Goal: Information Seeking & Learning: Understand process/instructions

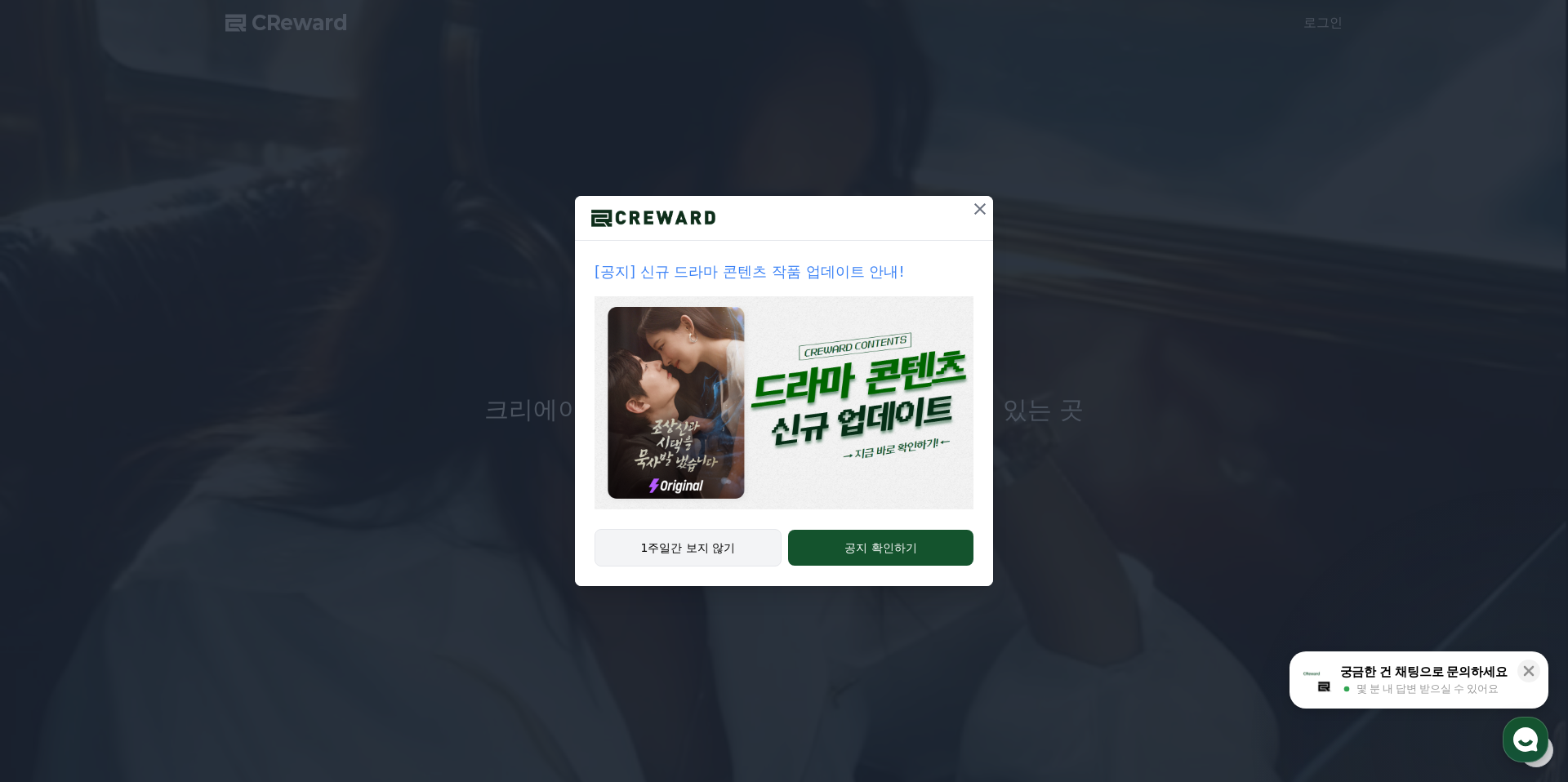
click at [667, 547] on button "1주일간 보지 않기" at bounding box center [688, 548] width 187 height 38
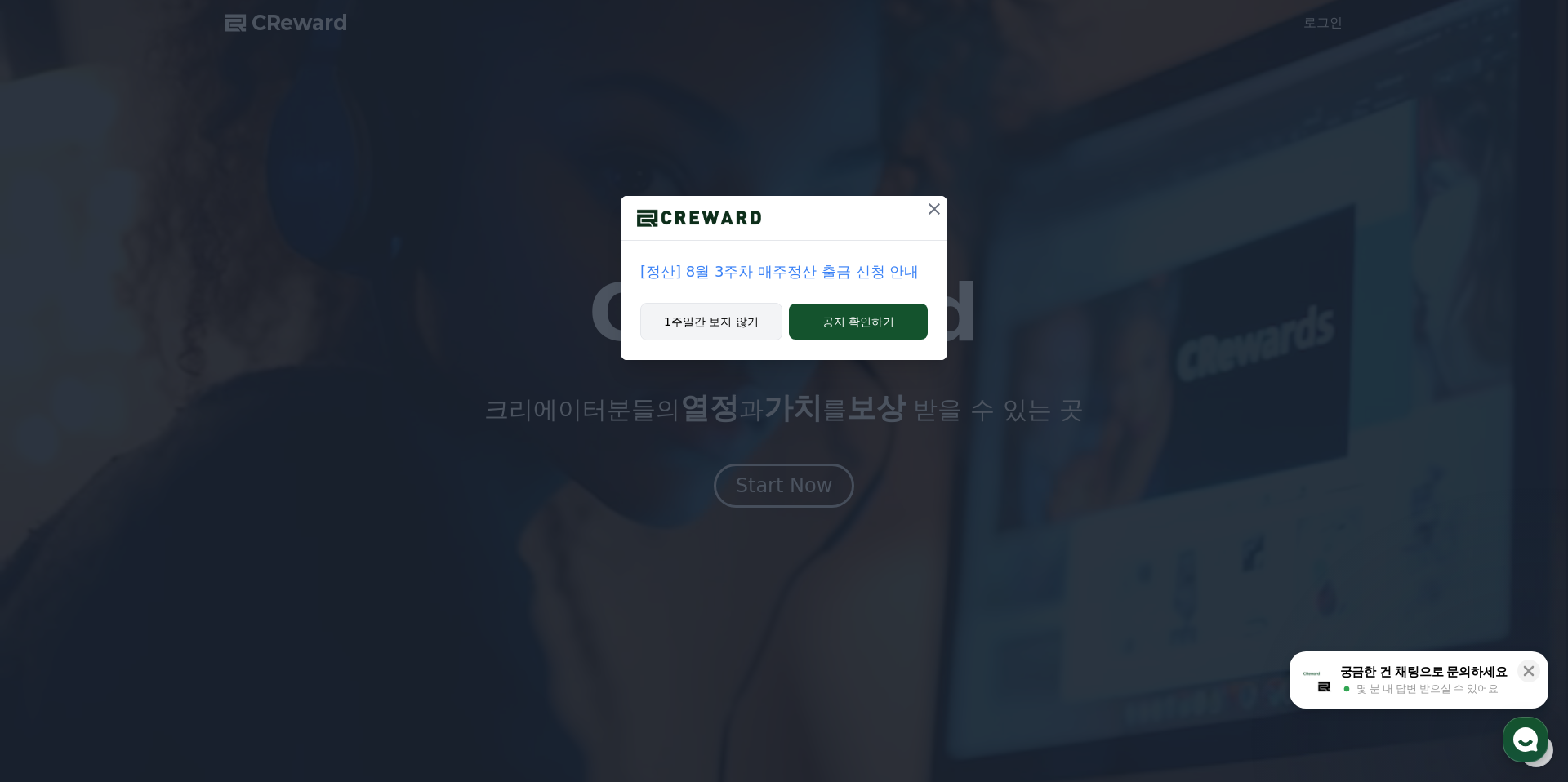
click at [742, 328] on button "1주일간 보지 않기" at bounding box center [711, 322] width 142 height 38
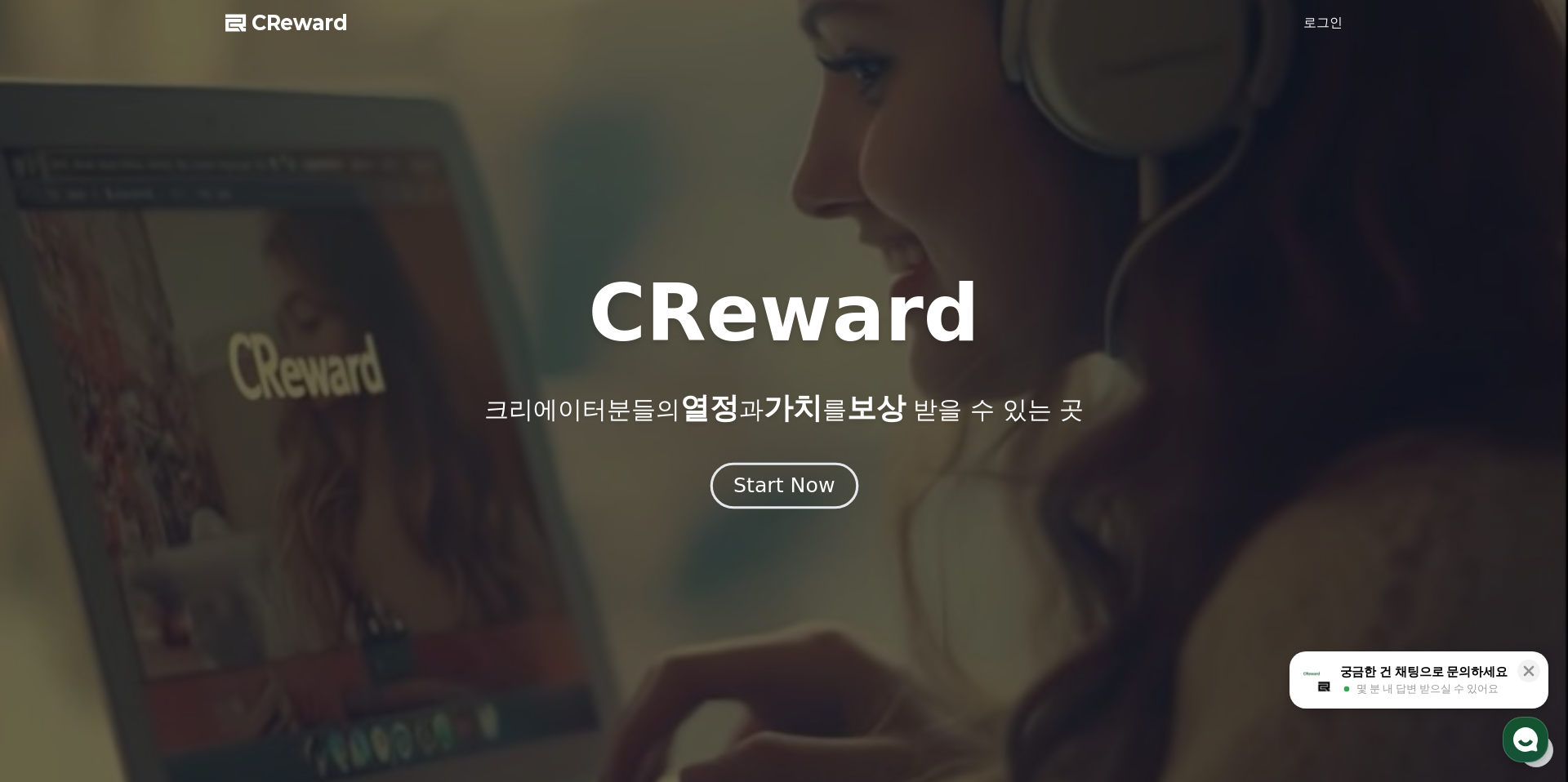
click at [779, 489] on div "Start Now" at bounding box center [784, 486] width 101 height 27
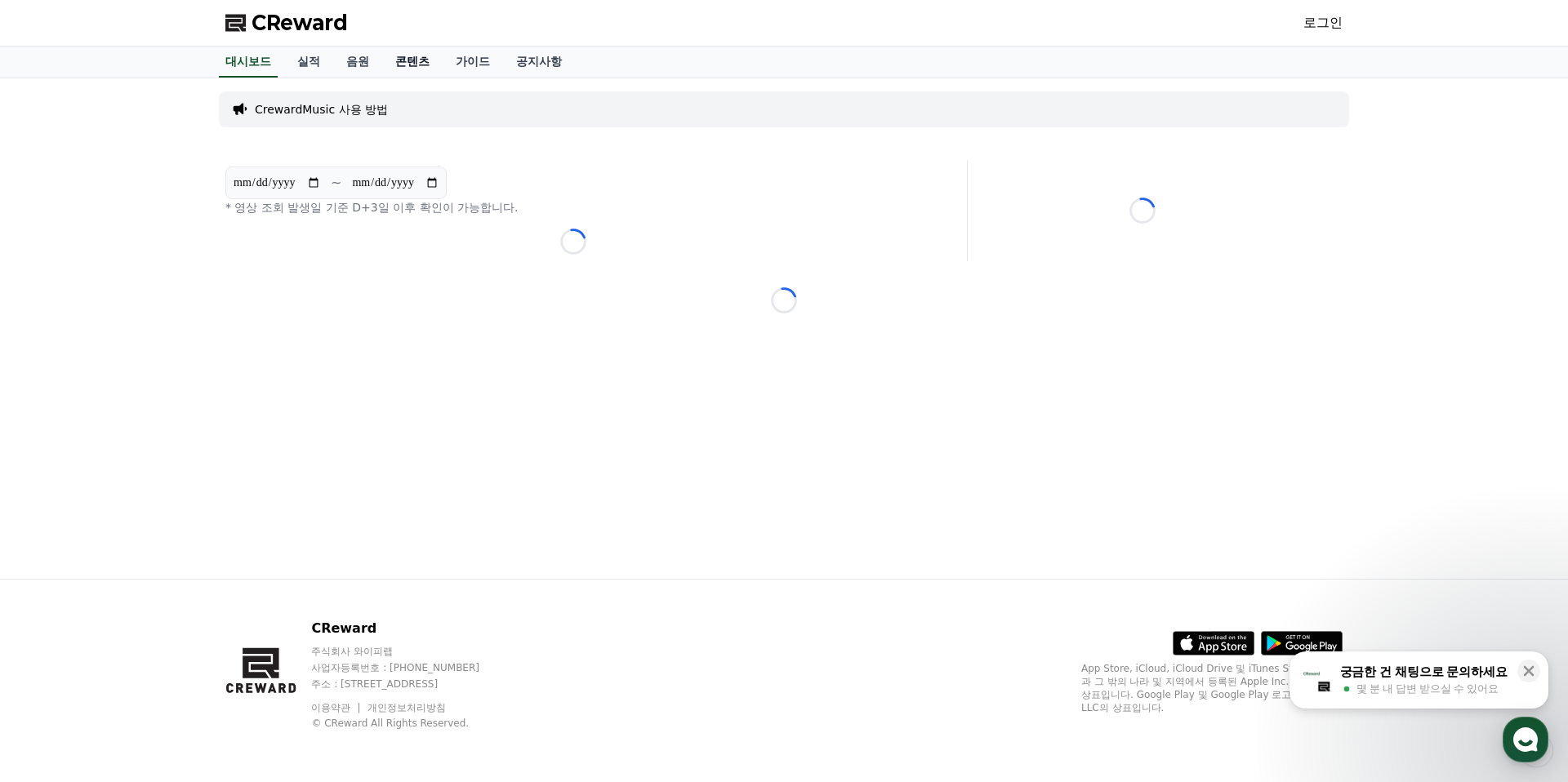
click at [410, 57] on link "콘텐츠" at bounding box center [412, 62] width 61 height 31
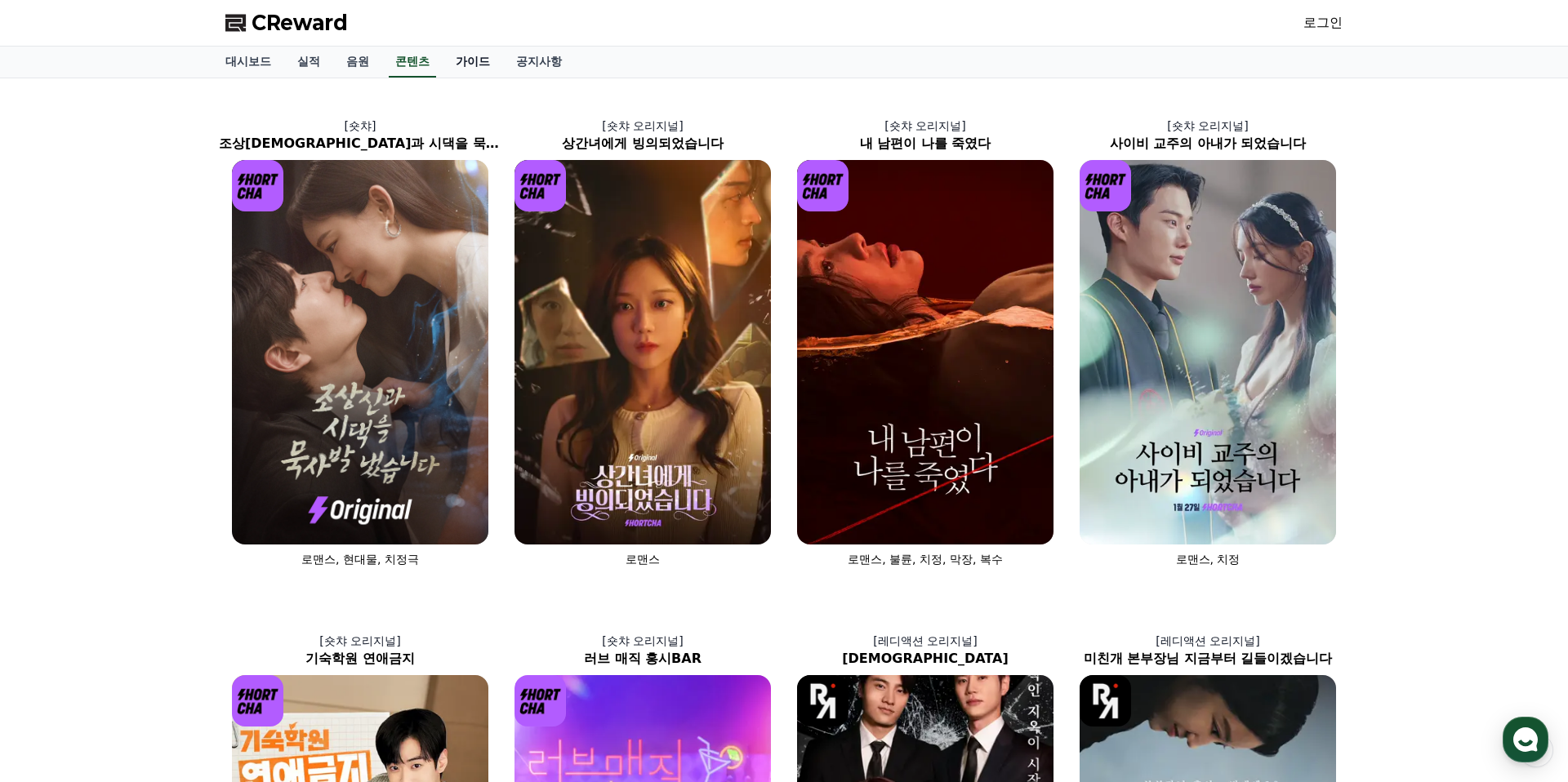
click at [450, 62] on link "가이드" at bounding box center [473, 62] width 61 height 31
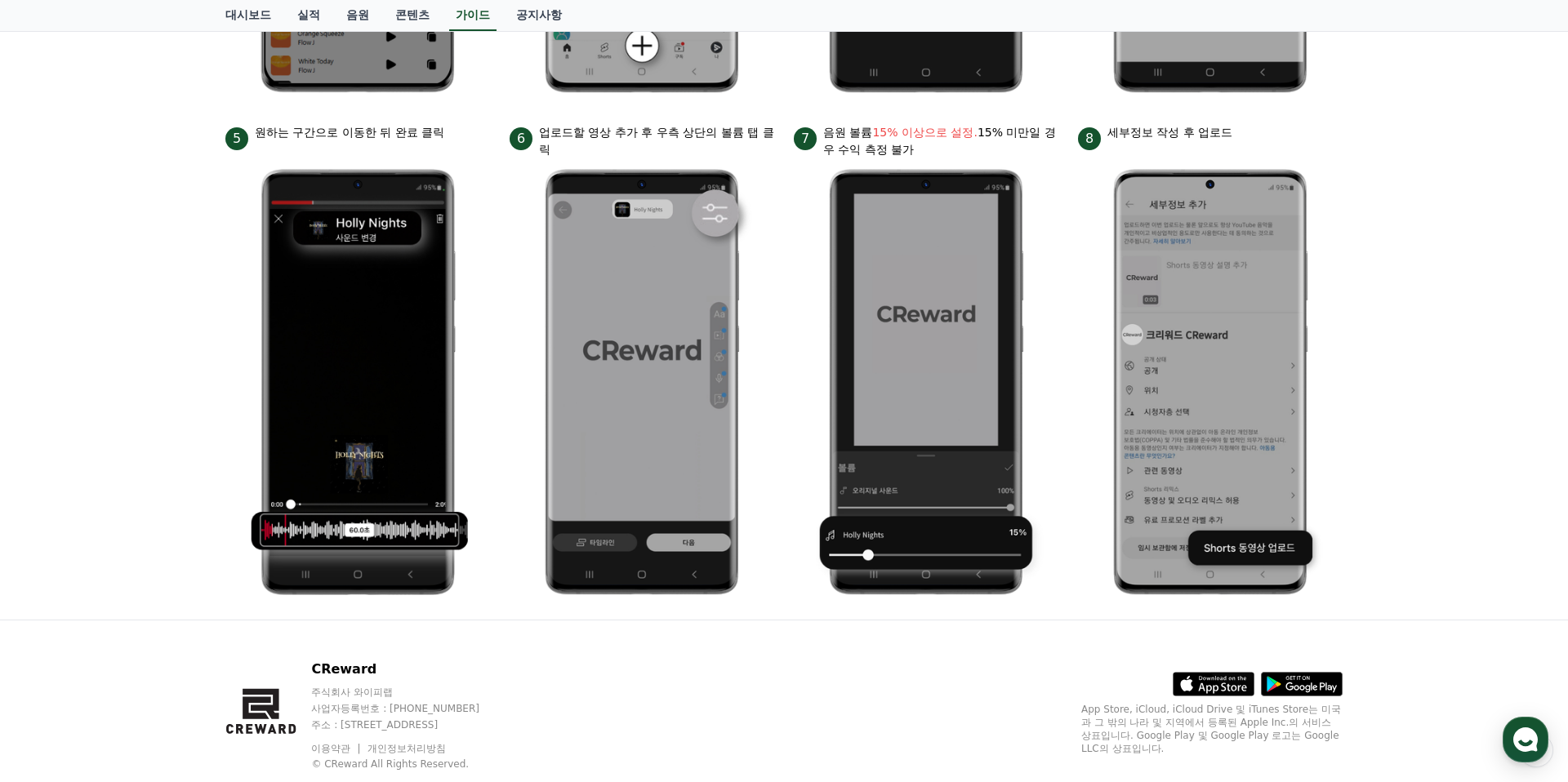
scroll to position [693, 0]
